Goal: Complete application form

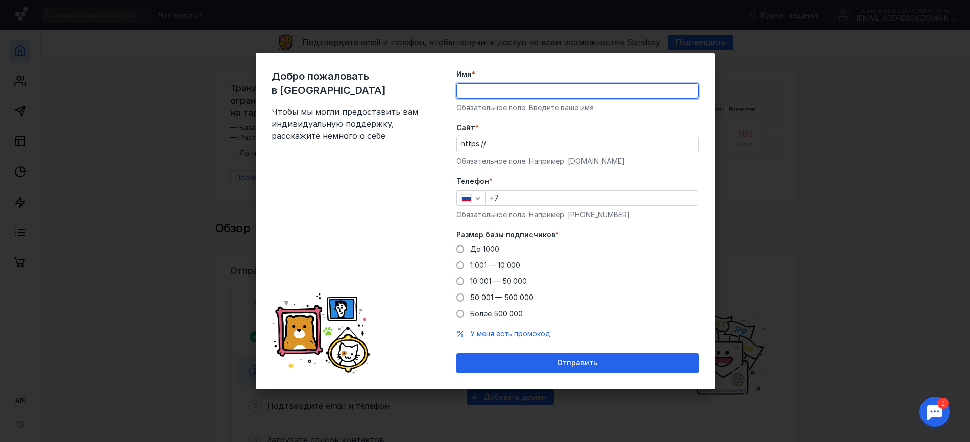
click at [488, 90] on input "Имя *" at bounding box center [578, 91] width 242 height 14
type input "L"
type input "[PERSON_NAME]"
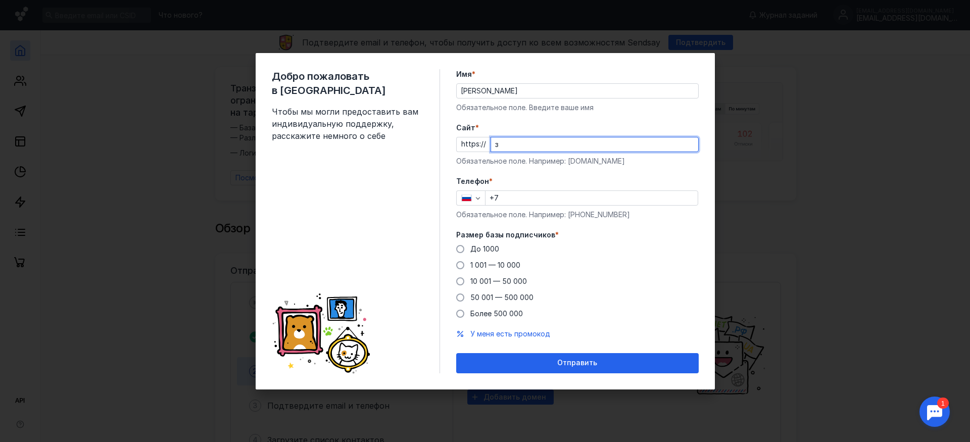
type input "з"
type input "[DOMAIN_NAME]"
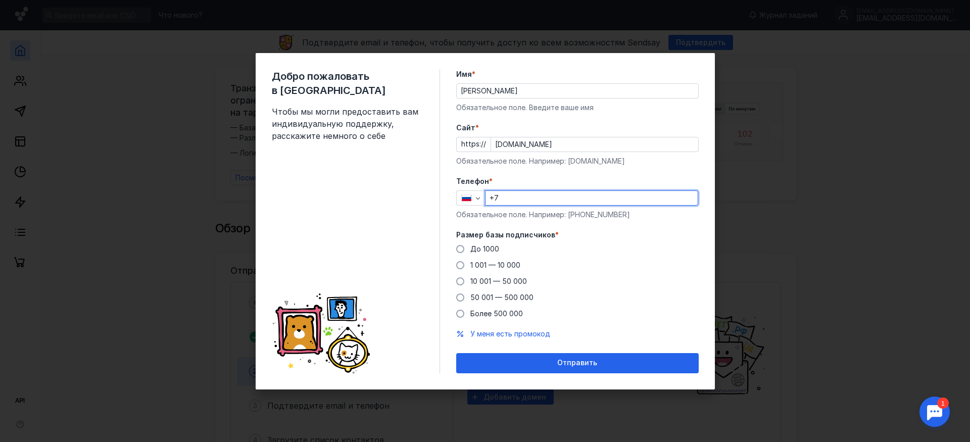
click at [526, 197] on input "+7" at bounding box center [592, 198] width 212 height 14
type input "[PHONE_NUMBER]"
click at [480, 296] on span "50 001 — 500 000" at bounding box center [501, 297] width 63 height 9
click at [0, 0] on input "50 001 — 500 000" at bounding box center [0, 0] width 0 height 0
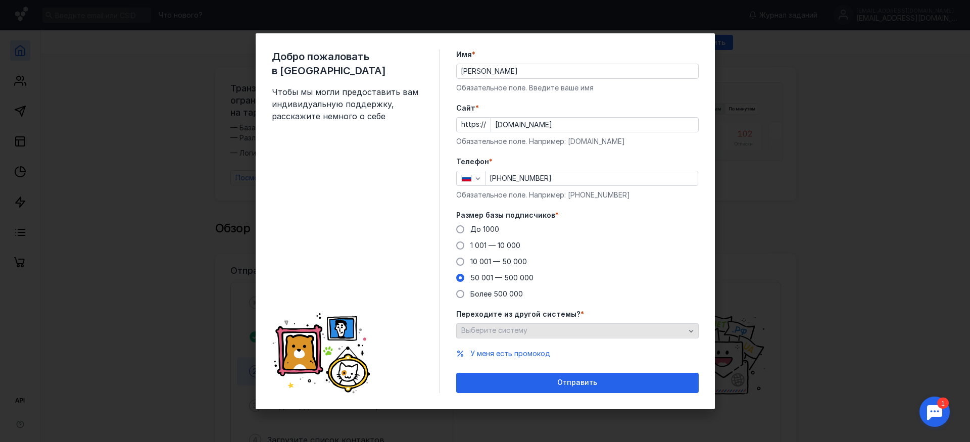
click at [617, 332] on div "Выберите систему" at bounding box center [573, 330] width 229 height 9
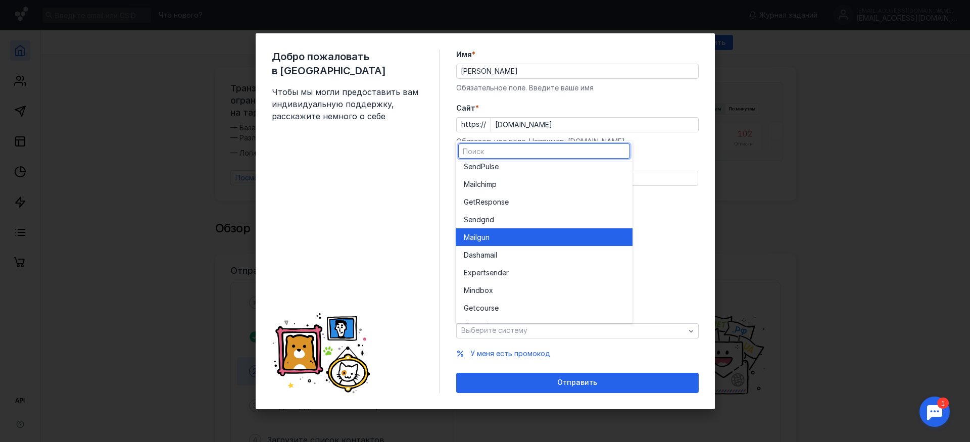
scroll to position [51, 0]
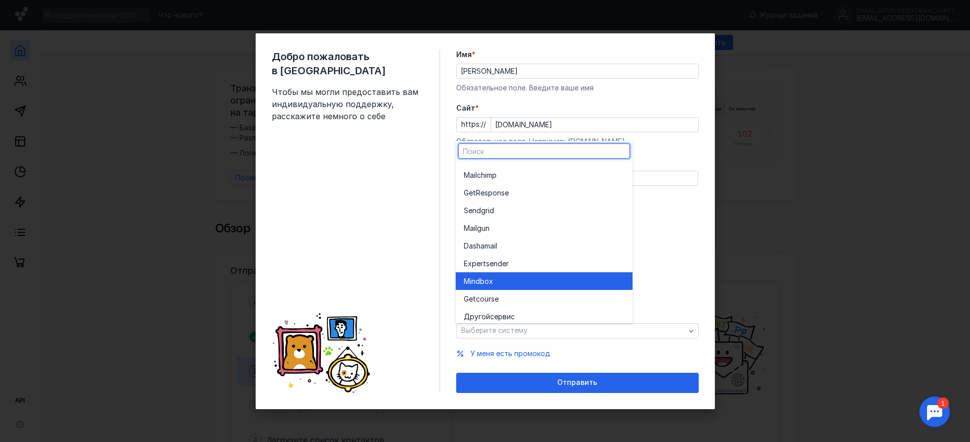
click at [532, 282] on div "Mind box" at bounding box center [544, 281] width 161 height 10
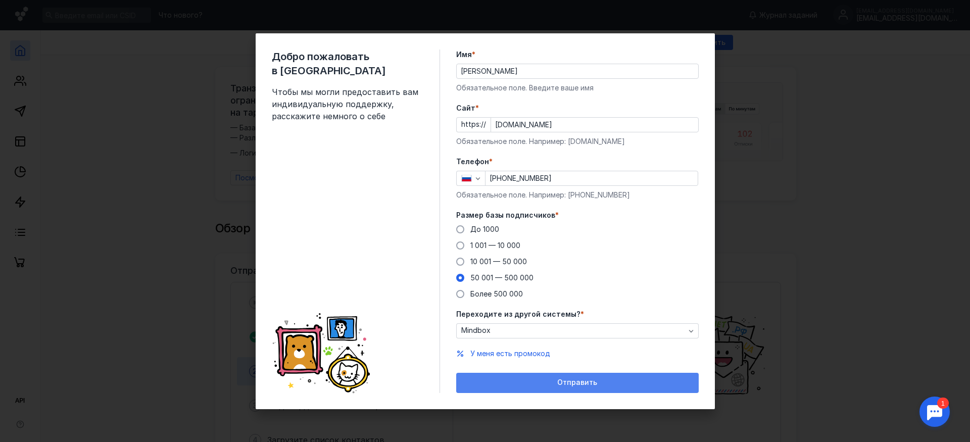
click at [599, 382] on div "Отправить" at bounding box center [577, 383] width 232 height 9
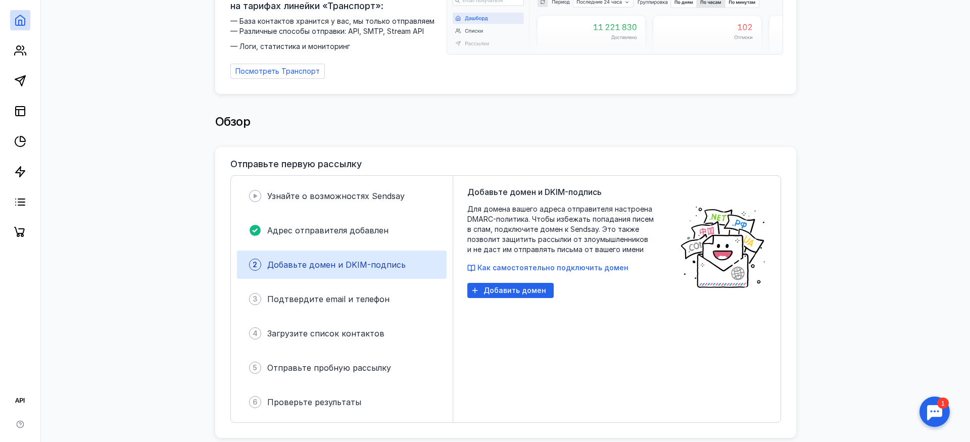
scroll to position [0, 0]
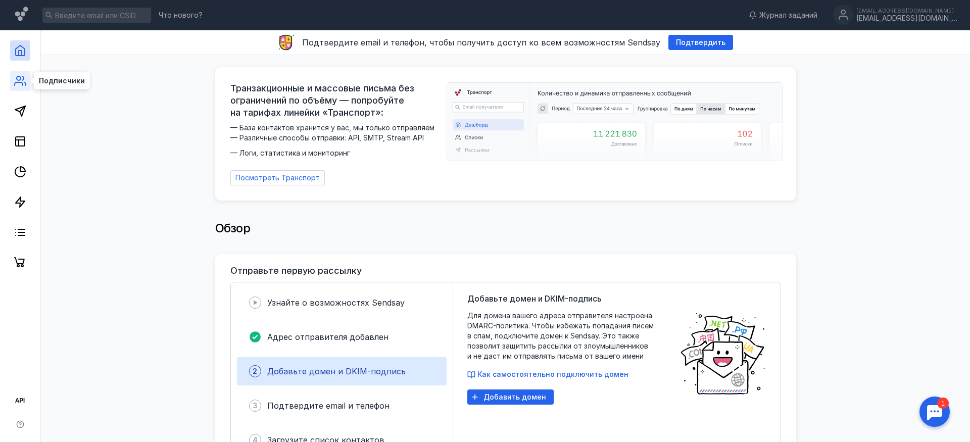
click at [24, 85] on icon at bounding box center [20, 81] width 12 height 12
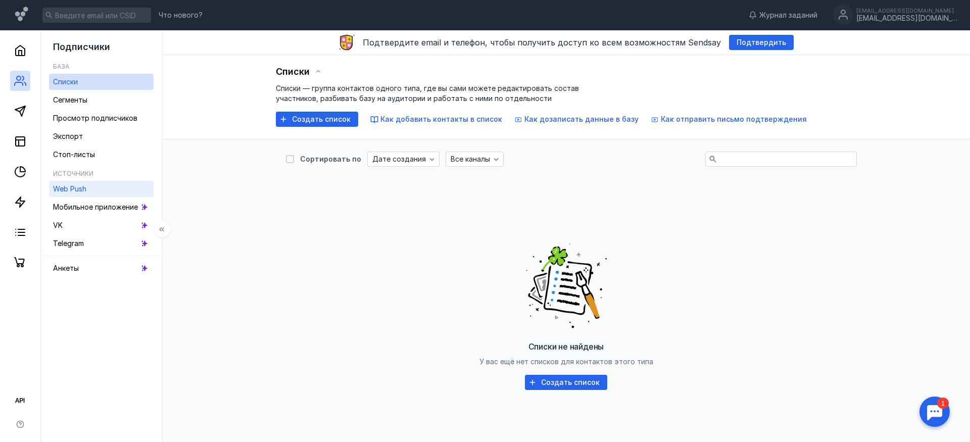
click at [82, 184] on span "Web Push" at bounding box center [69, 188] width 33 height 9
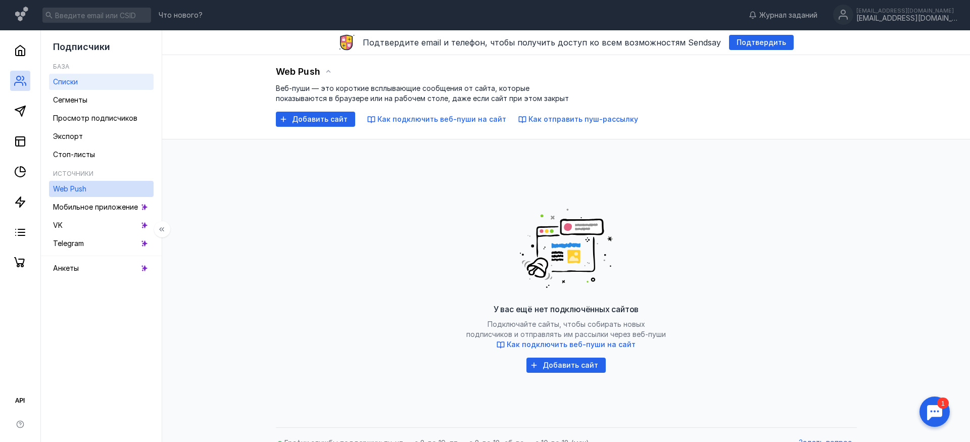
click at [79, 83] on link "Списки" at bounding box center [101, 82] width 105 height 16
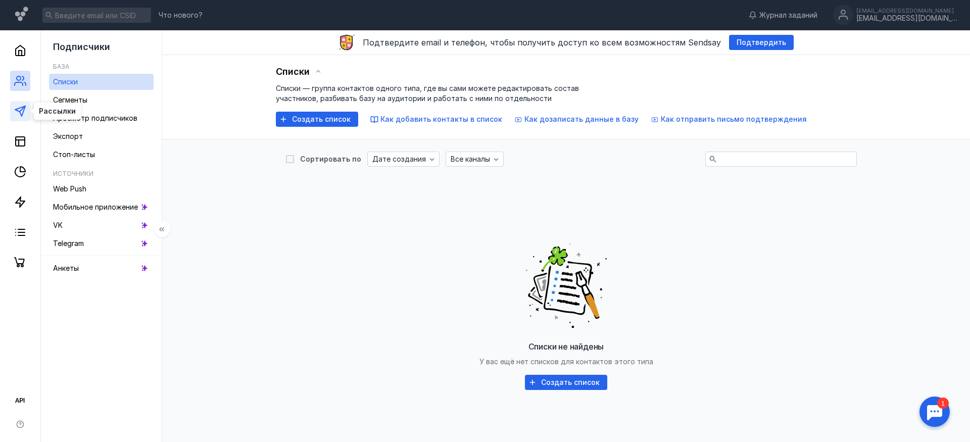
click at [19, 109] on polygon at bounding box center [20, 111] width 10 height 10
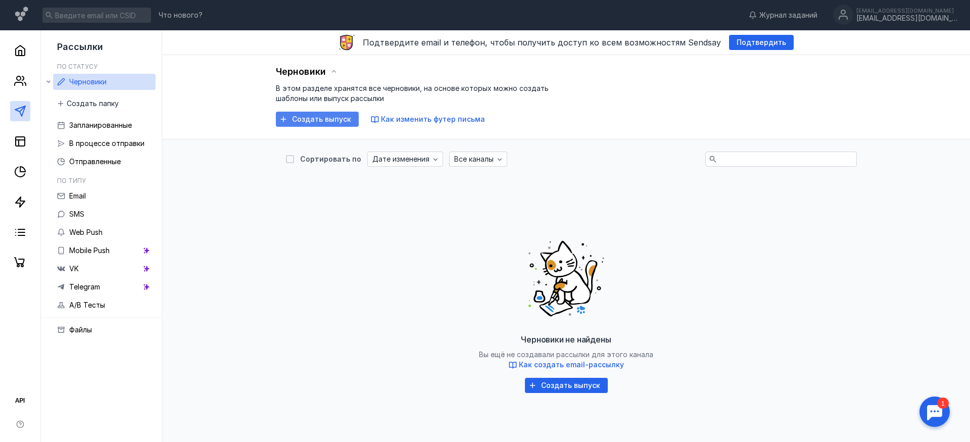
click at [315, 121] on span "Создать выпуск" at bounding box center [321, 119] width 59 height 9
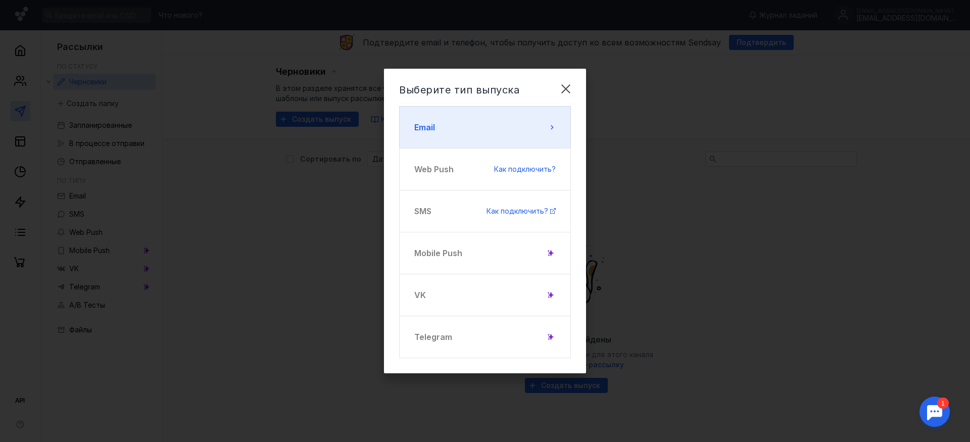
click at [464, 129] on button "Email" at bounding box center [485, 127] width 172 height 42
